Goal: Information Seeking & Learning: Compare options

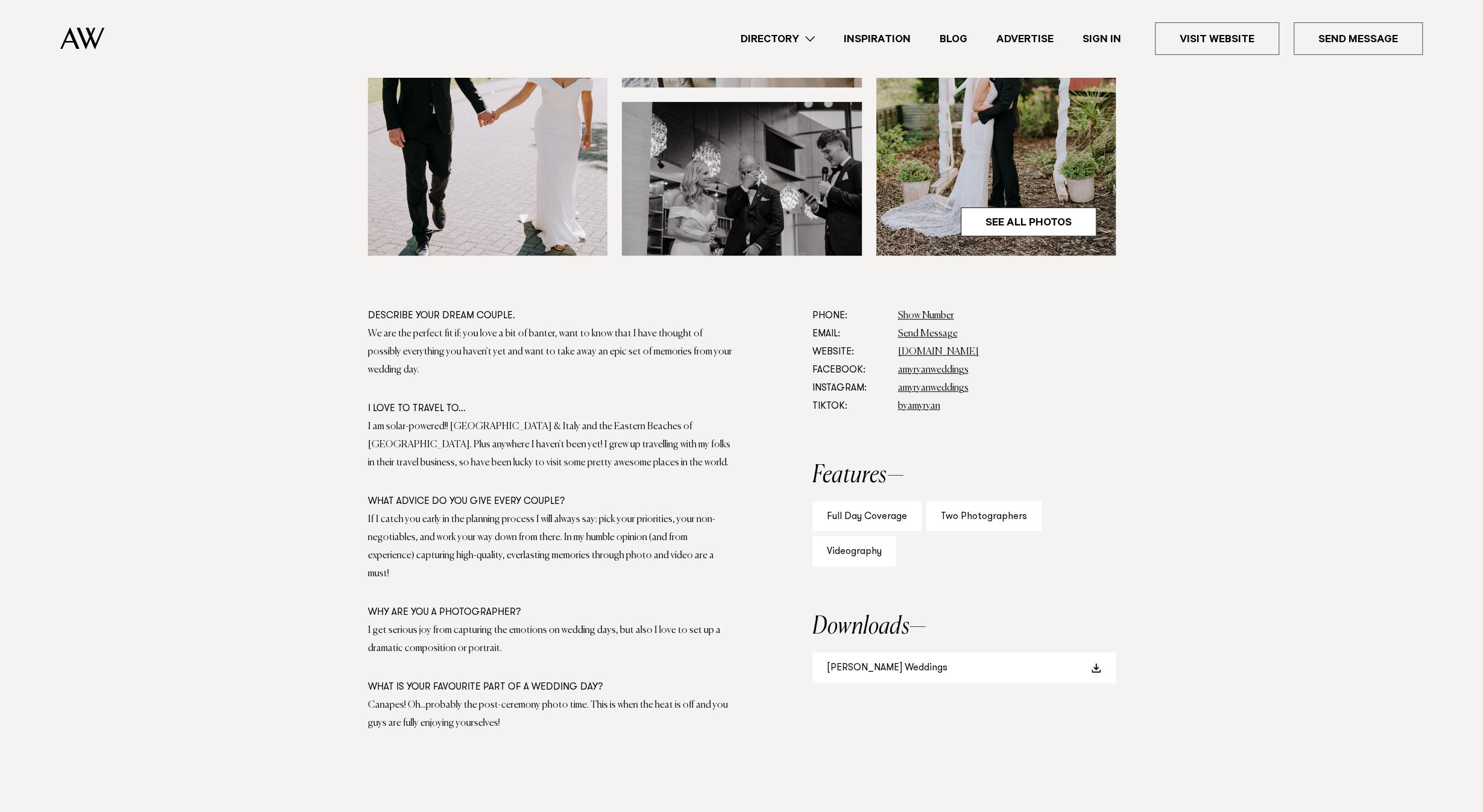
scroll to position [485, 0]
